Goal: Check status: Check status

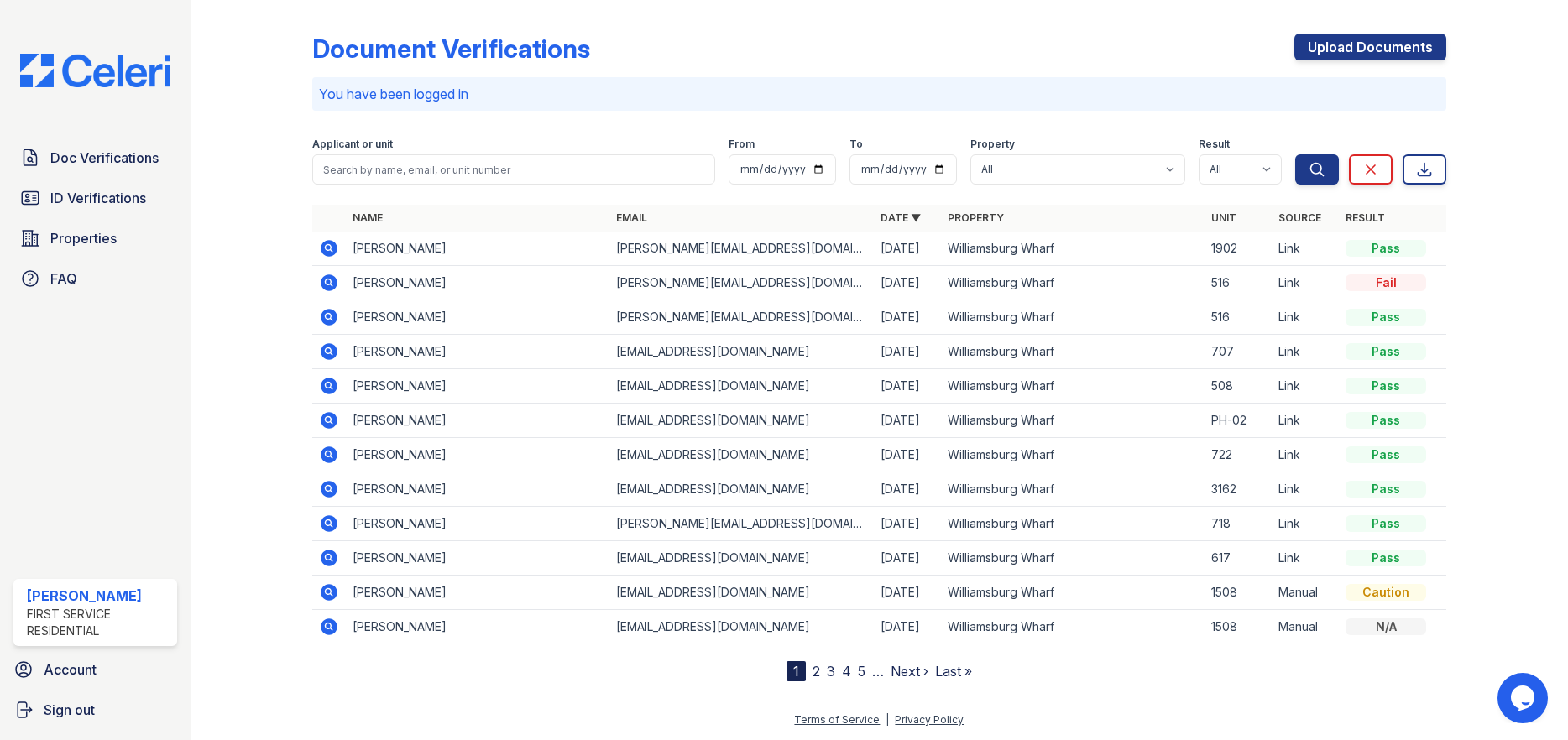
click at [332, 356] on icon at bounding box center [328, 351] width 17 height 17
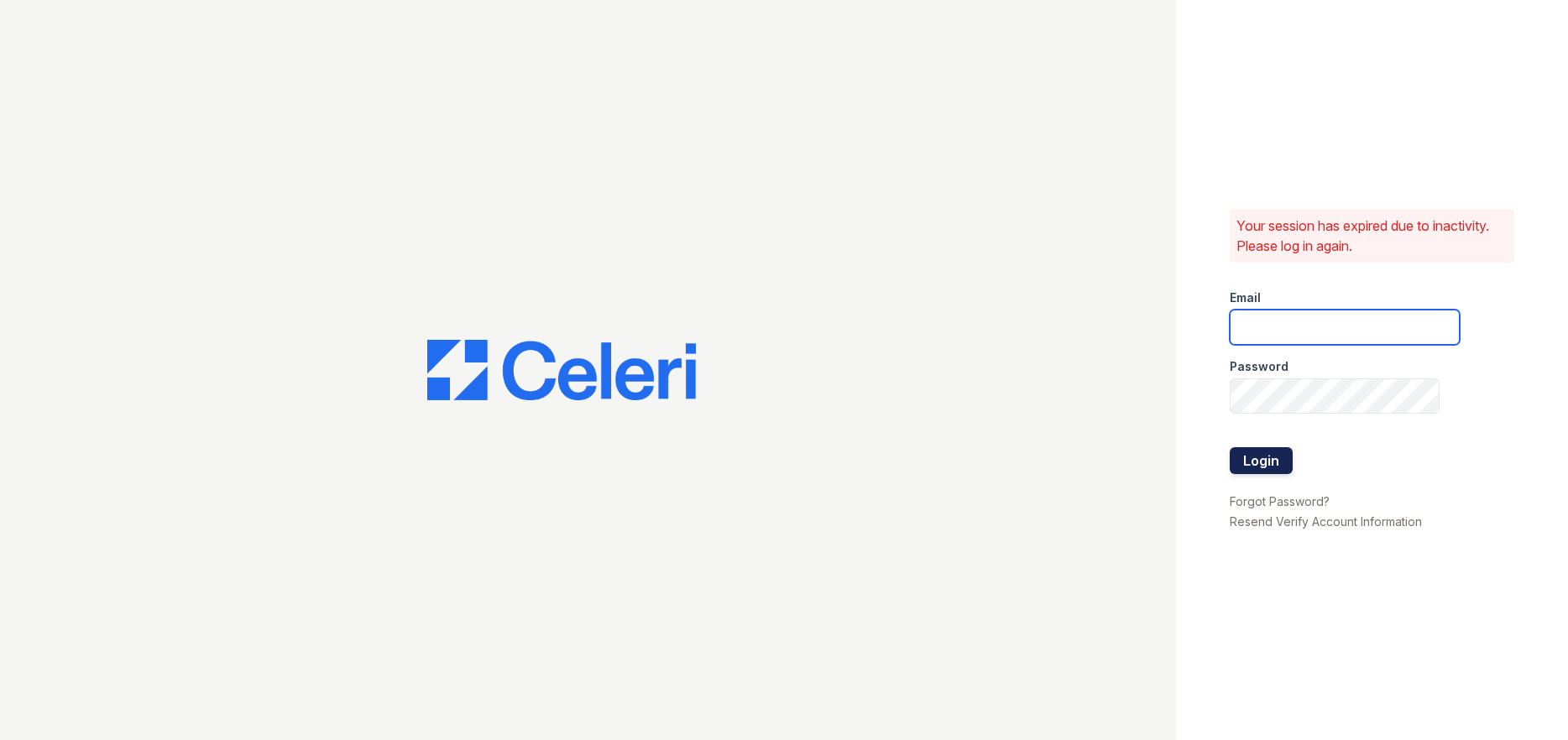
type input "ruth.planitzer@corcoran.com"
click at [1277, 458] on button "Login" at bounding box center [1261, 460] width 63 height 26
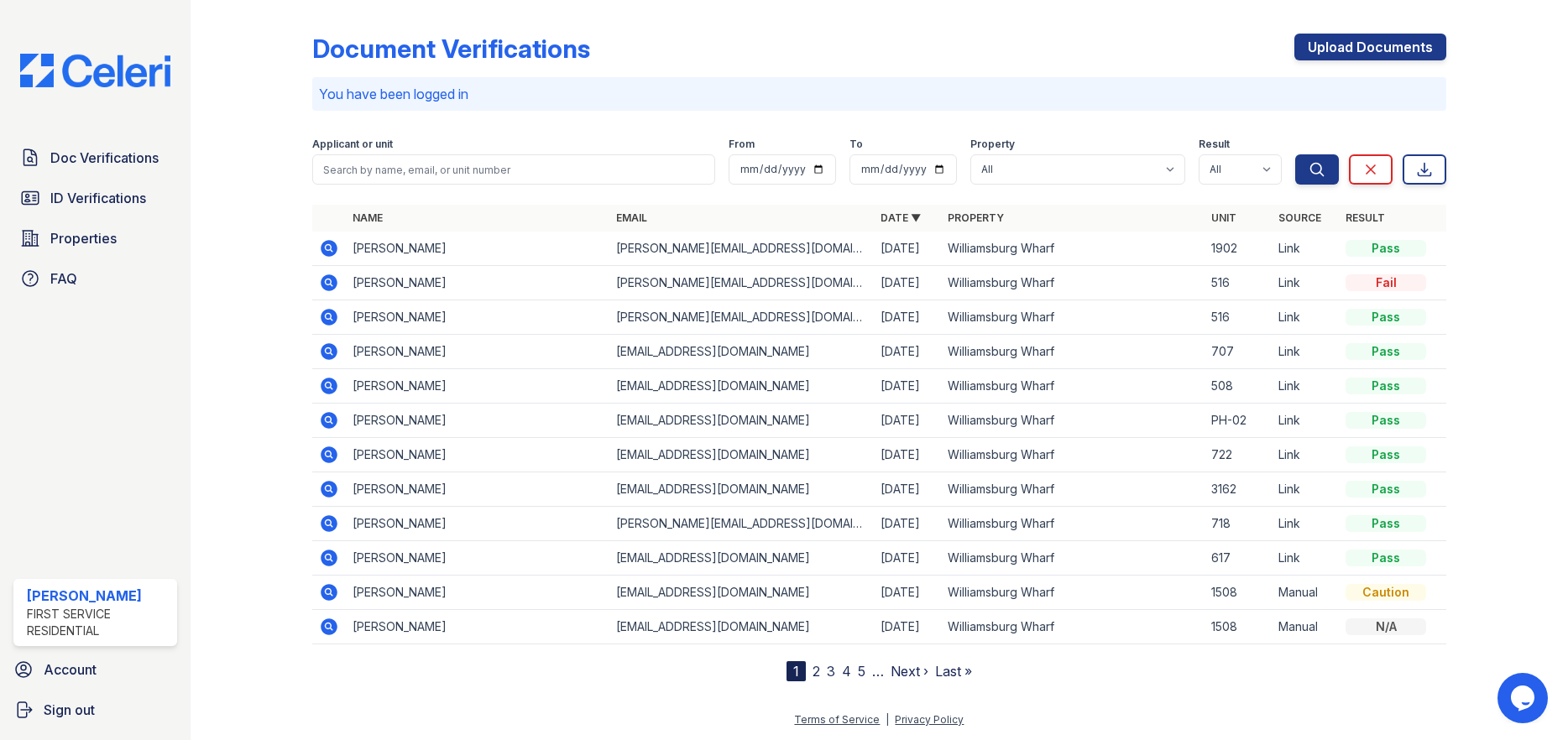
drag, startPoint x: 94, startPoint y: 171, endPoint x: 207, endPoint y: 170, distance: 113.0
click at [94, 171] on link "Doc Verifications" at bounding box center [95, 158] width 164 height 34
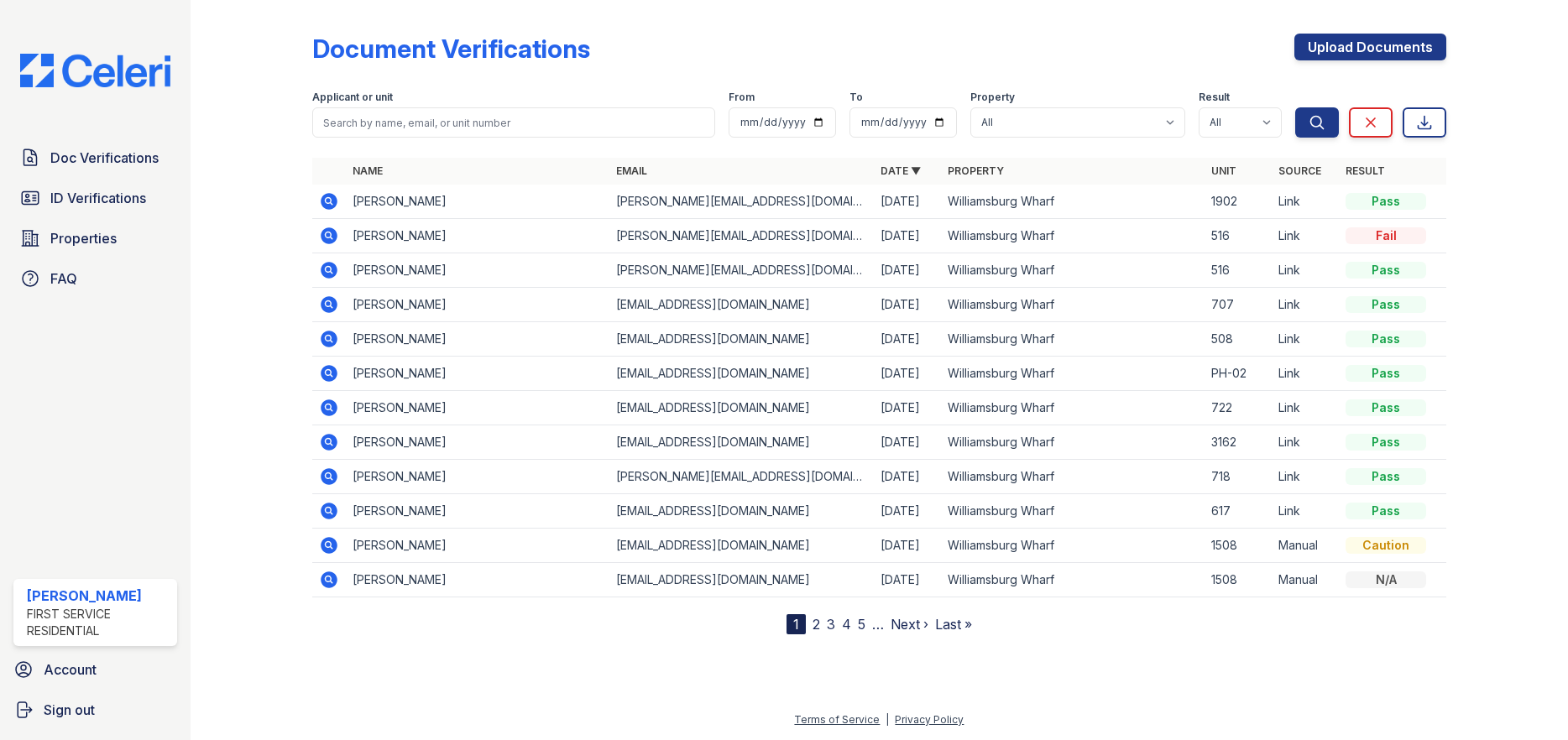
click at [323, 303] on icon at bounding box center [328, 304] width 17 height 17
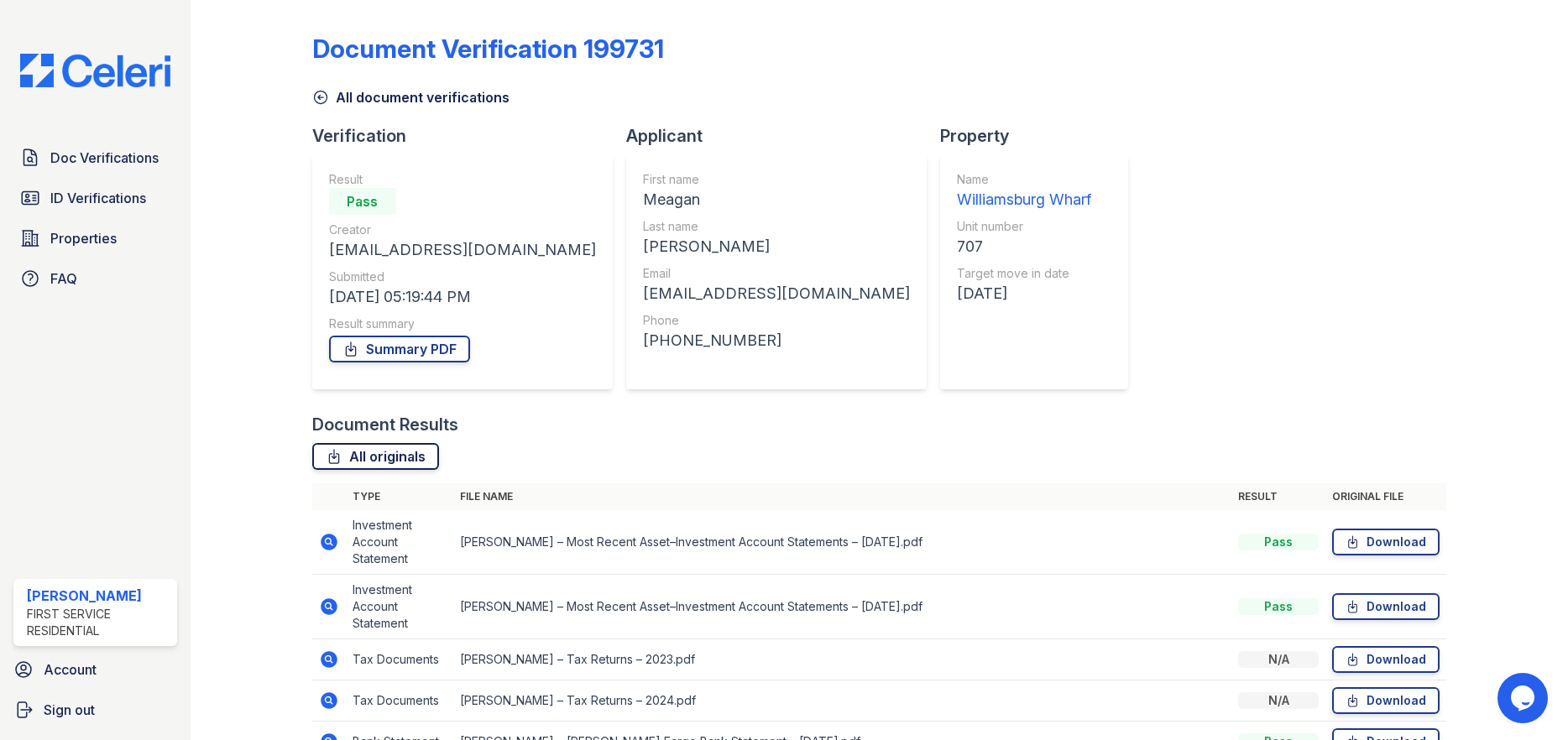
click at [349, 456] on link "All originals" at bounding box center [376, 456] width 127 height 26
click at [1125, 431] on div "Document Results" at bounding box center [880, 424] width 1135 height 24
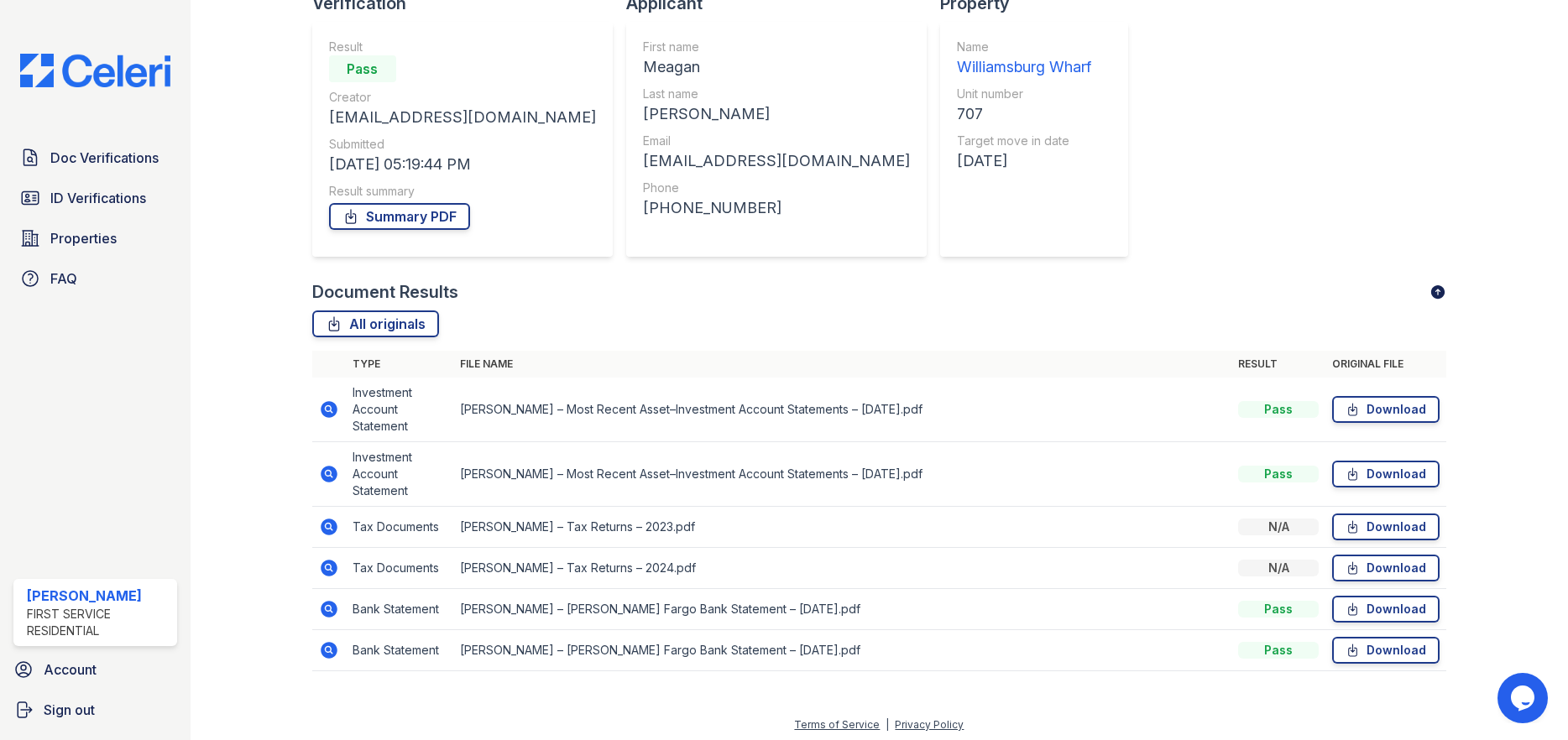
scroll to position [138, 0]
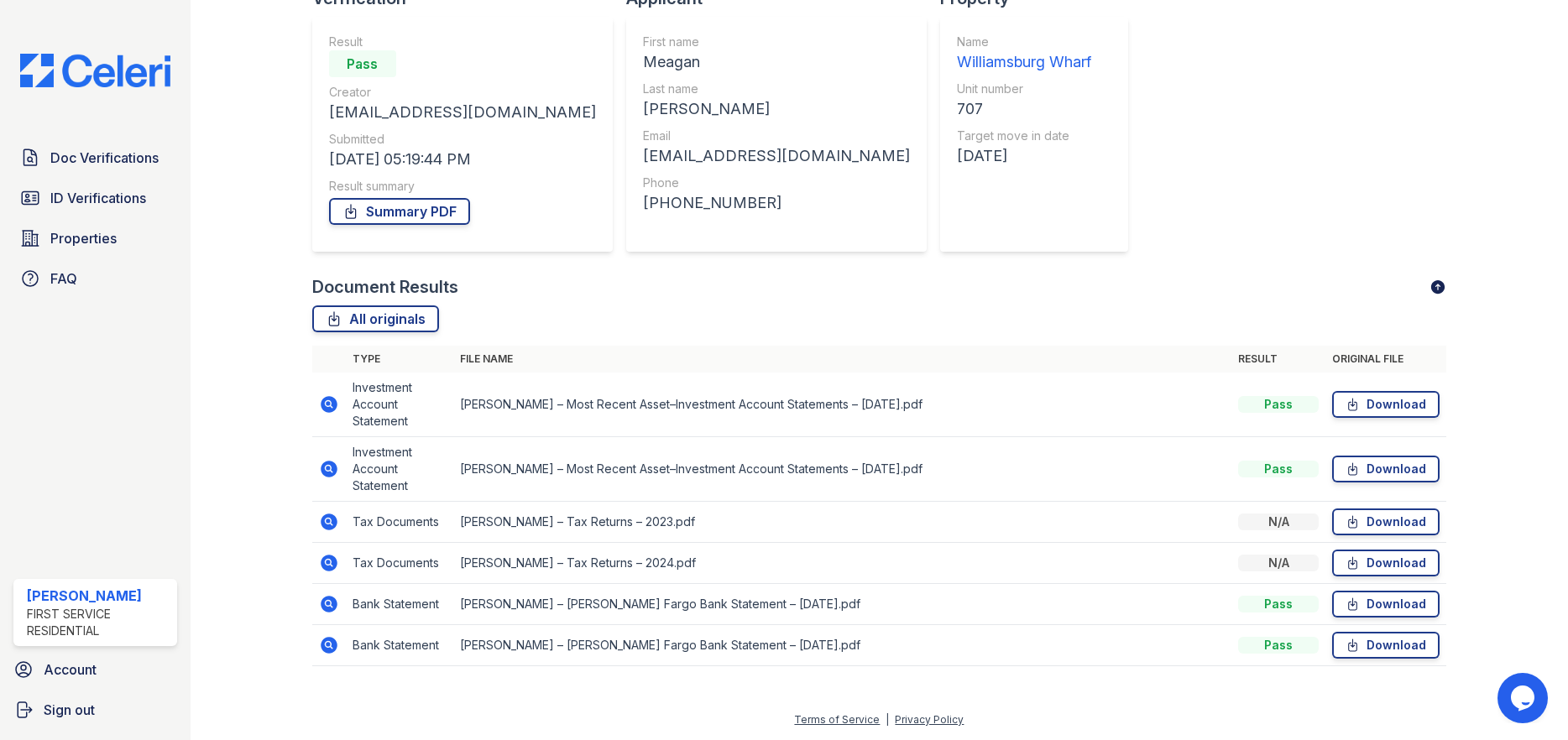
click at [326, 565] on icon at bounding box center [328, 563] width 17 height 17
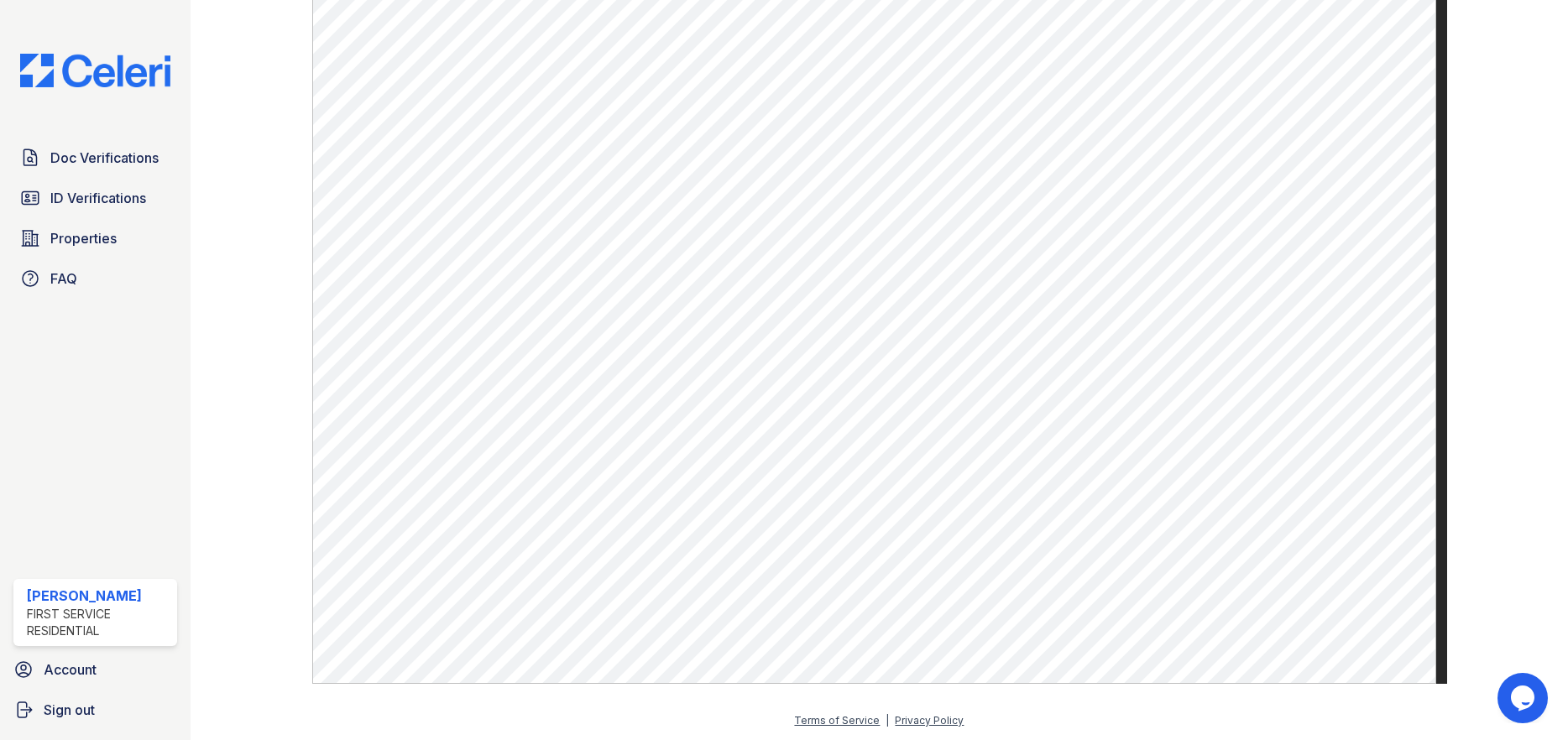
scroll to position [608, 0]
click at [129, 164] on span "Doc Verifications" at bounding box center [104, 157] width 109 height 20
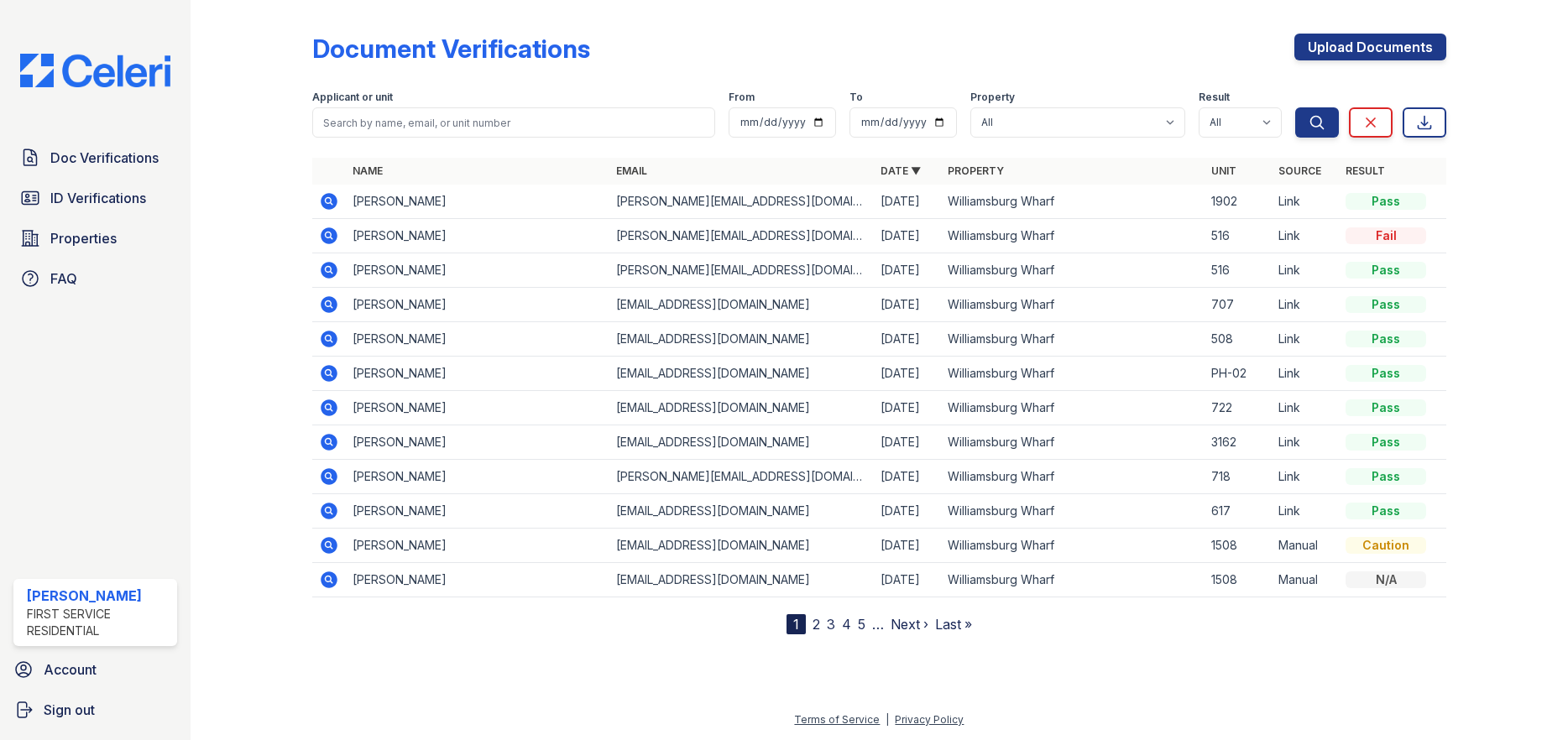
click at [329, 309] on icon at bounding box center [328, 304] width 17 height 17
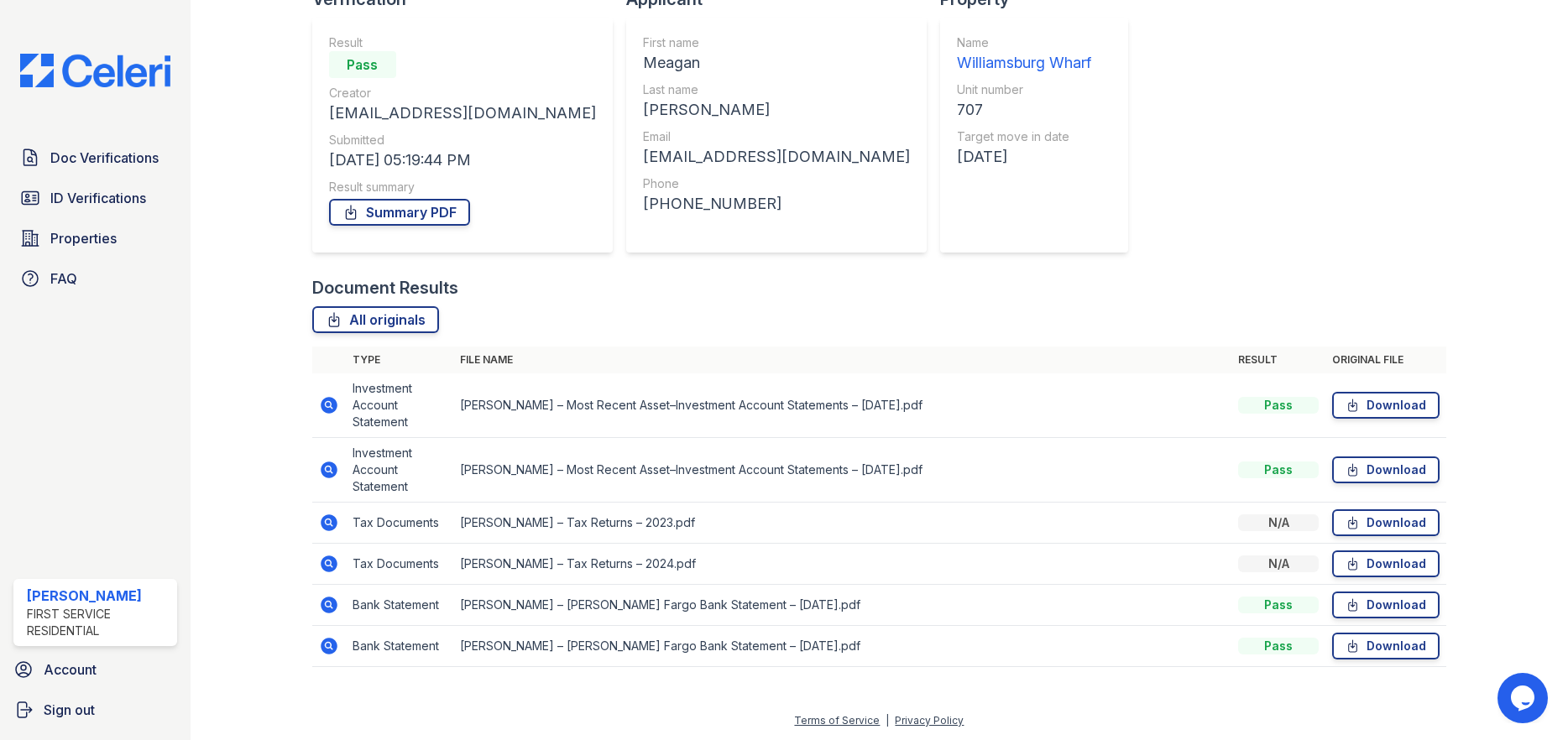
scroll to position [138, 0]
click at [328, 564] on icon at bounding box center [329, 563] width 20 height 20
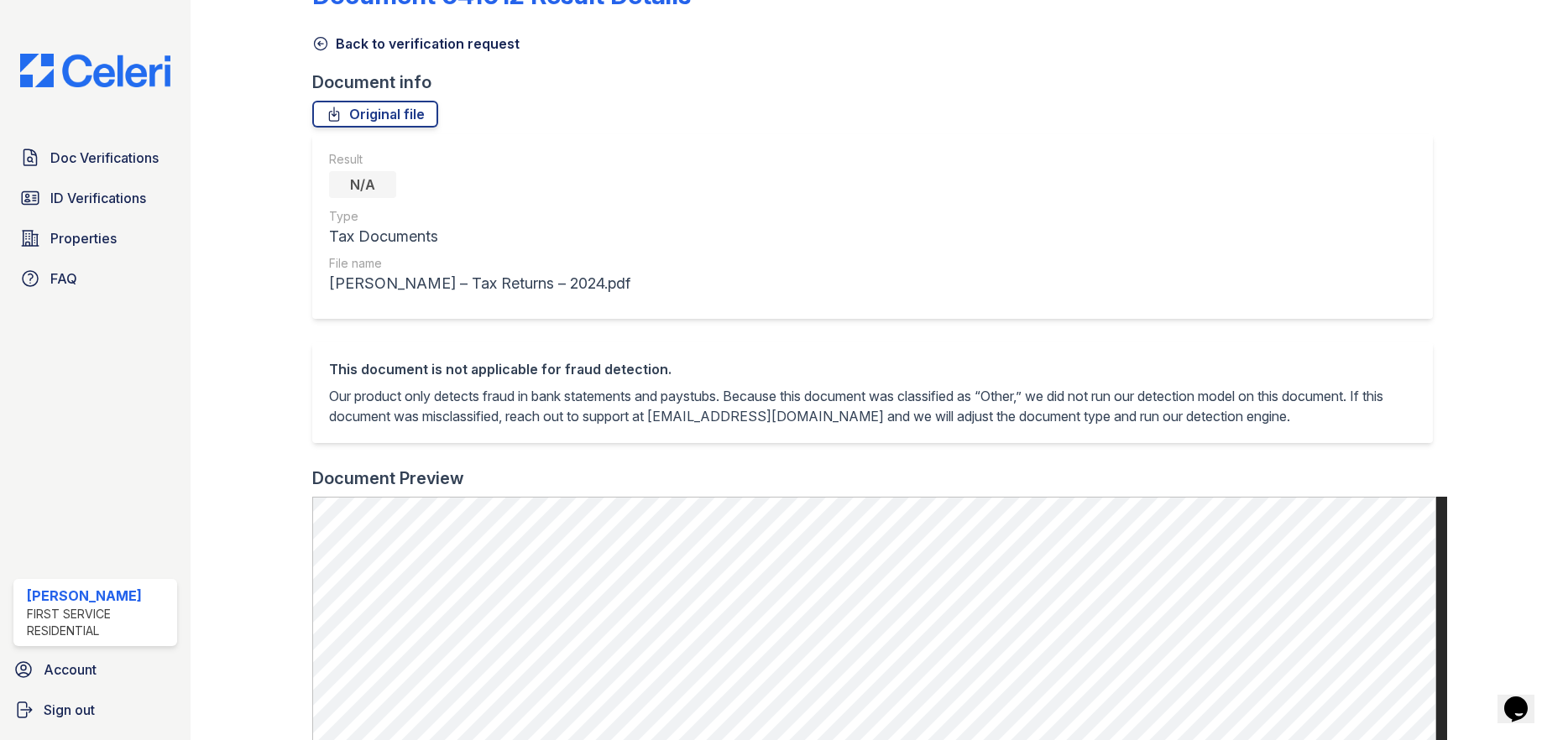
scroll to position [84, 0]
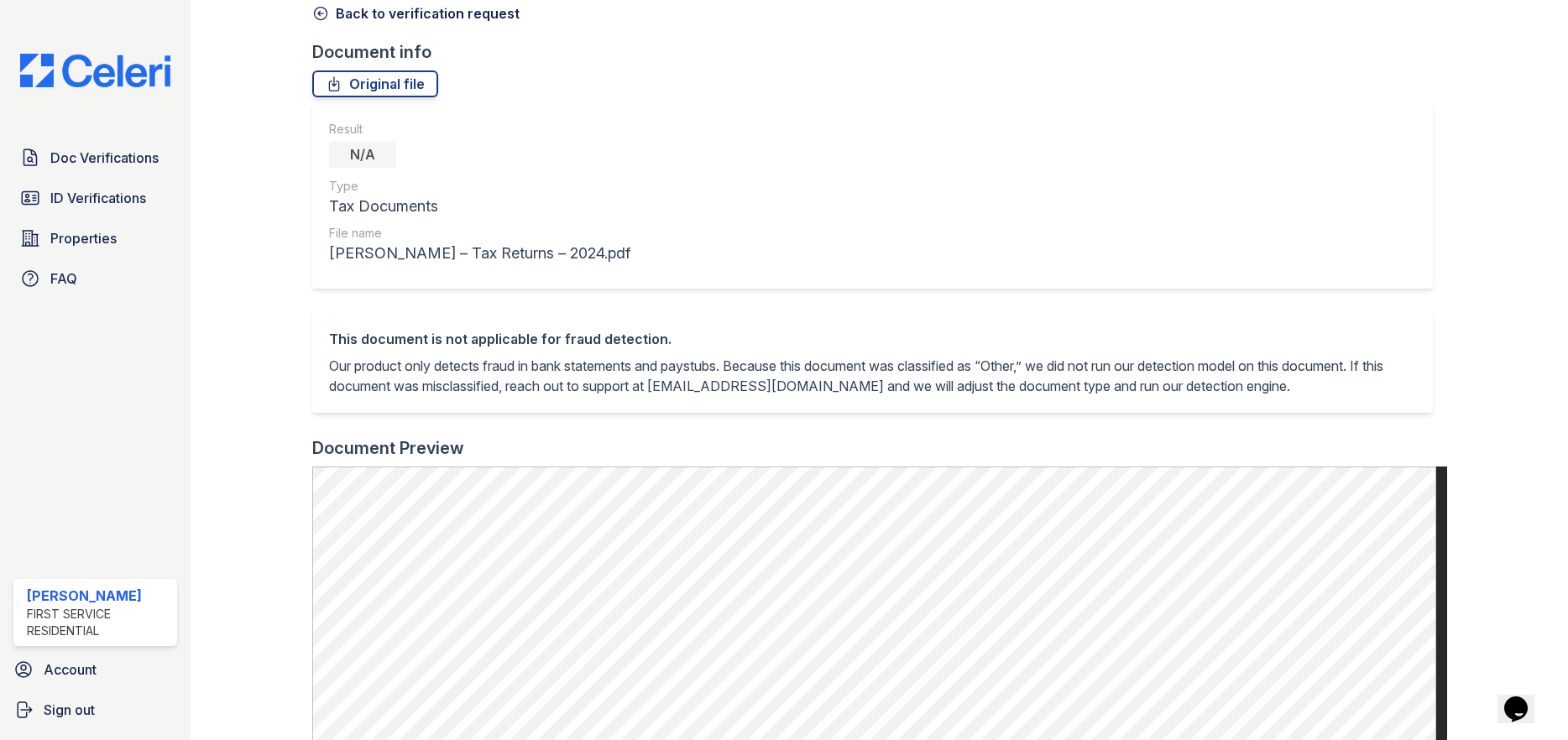
click at [315, 12] on icon at bounding box center [320, 13] width 17 height 17
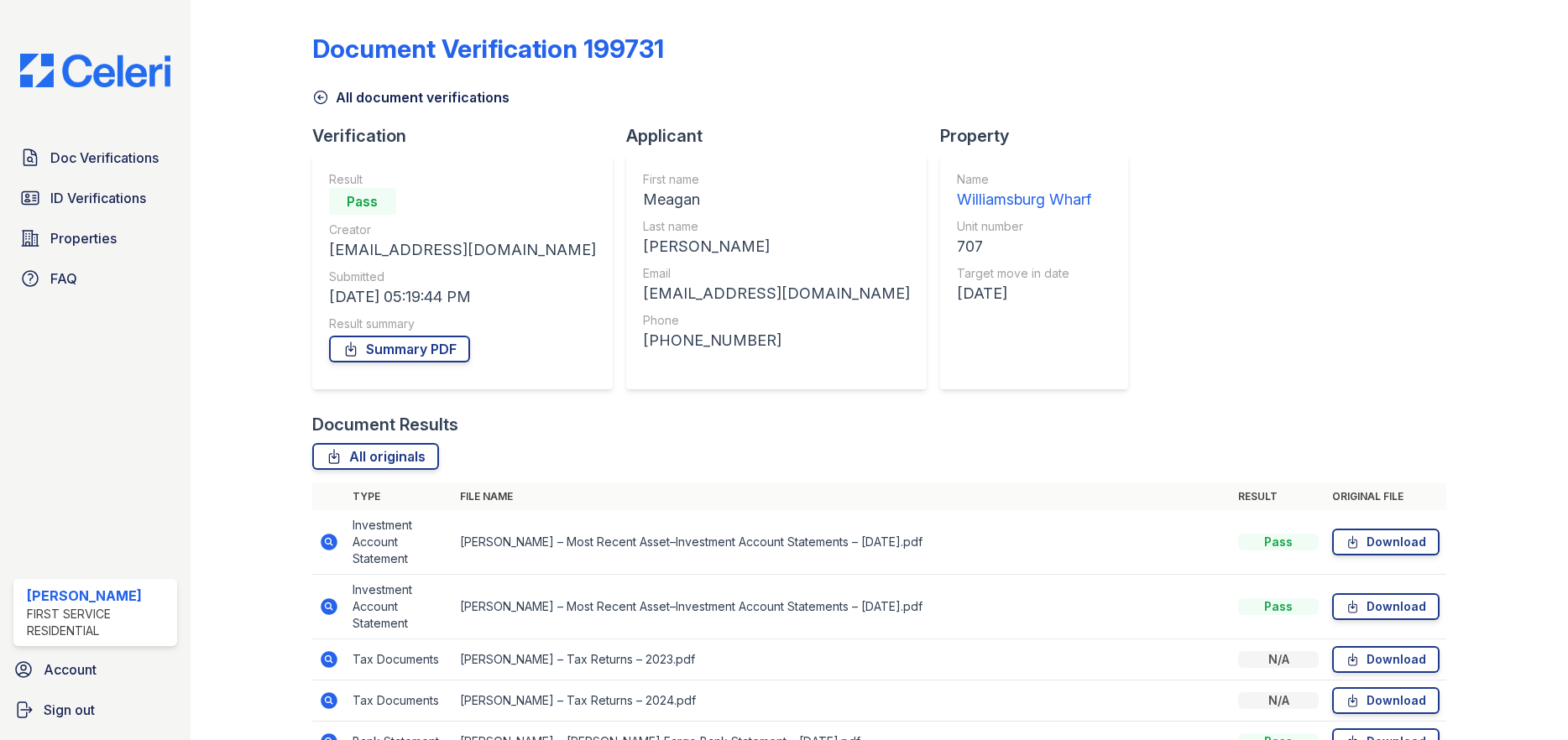
click at [323, 660] on icon at bounding box center [328, 659] width 17 height 17
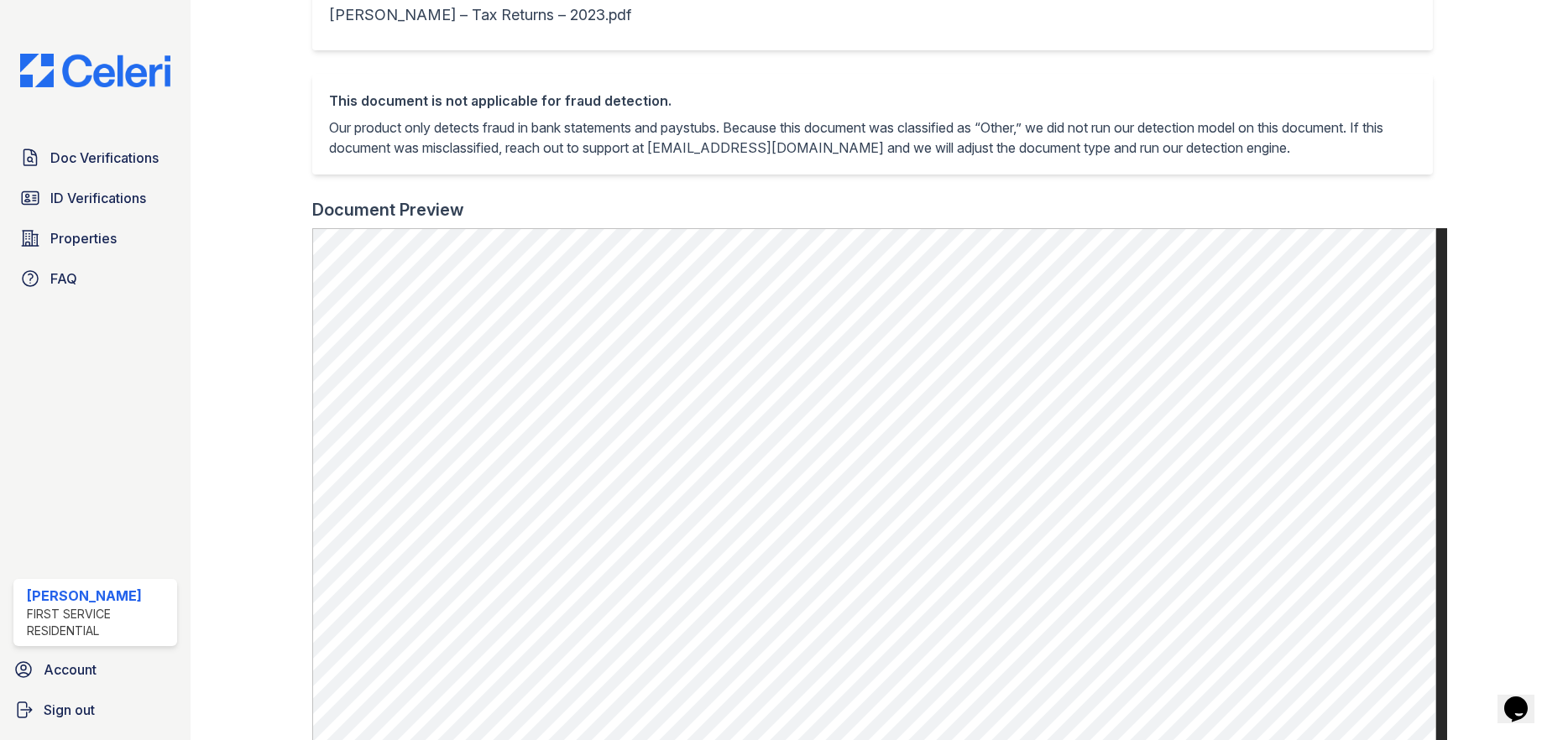
scroll to position [336, 0]
